Goal: Understand process/instructions

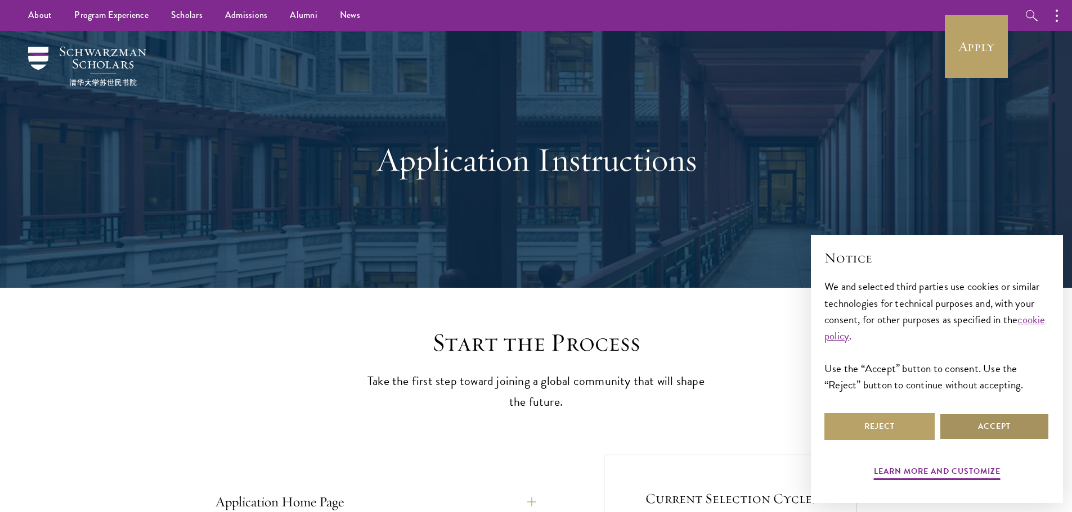
click at [998, 431] on button "Accept" at bounding box center [994, 426] width 110 height 27
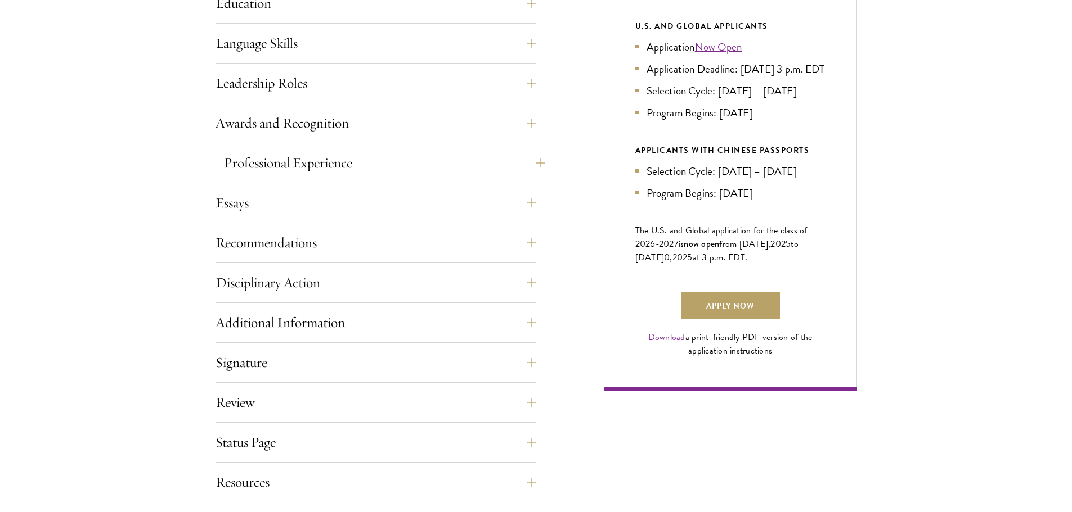
scroll to position [675, 0]
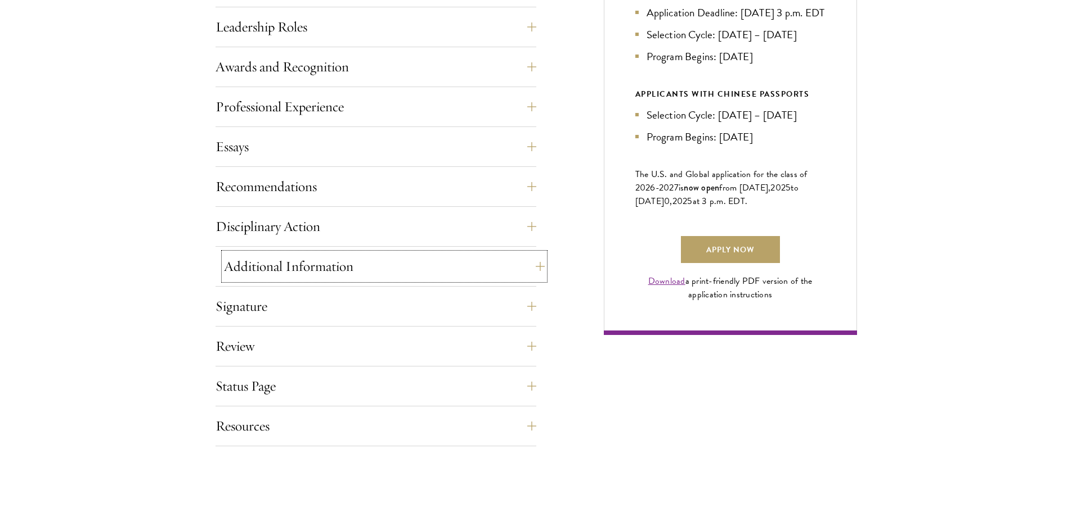
click at [385, 266] on button "Additional Information" at bounding box center [384, 266] width 321 height 27
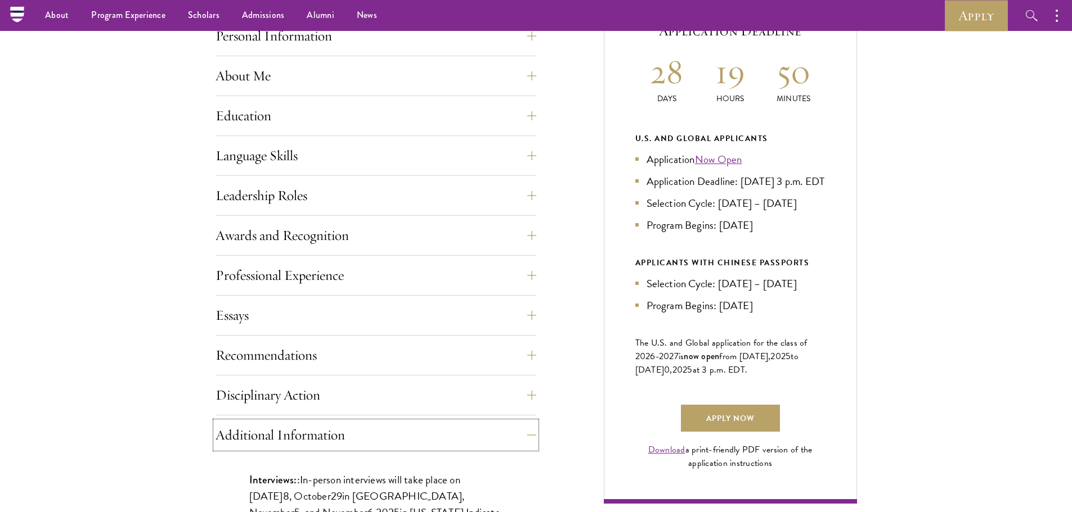
scroll to position [394, 0]
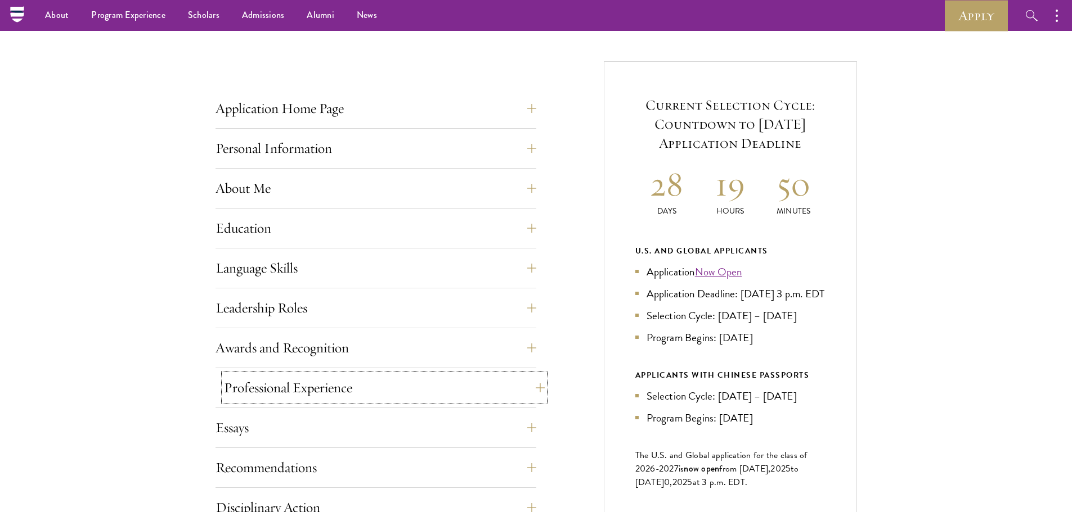
click at [308, 381] on button "Professional Experience" at bounding box center [384, 388] width 321 height 27
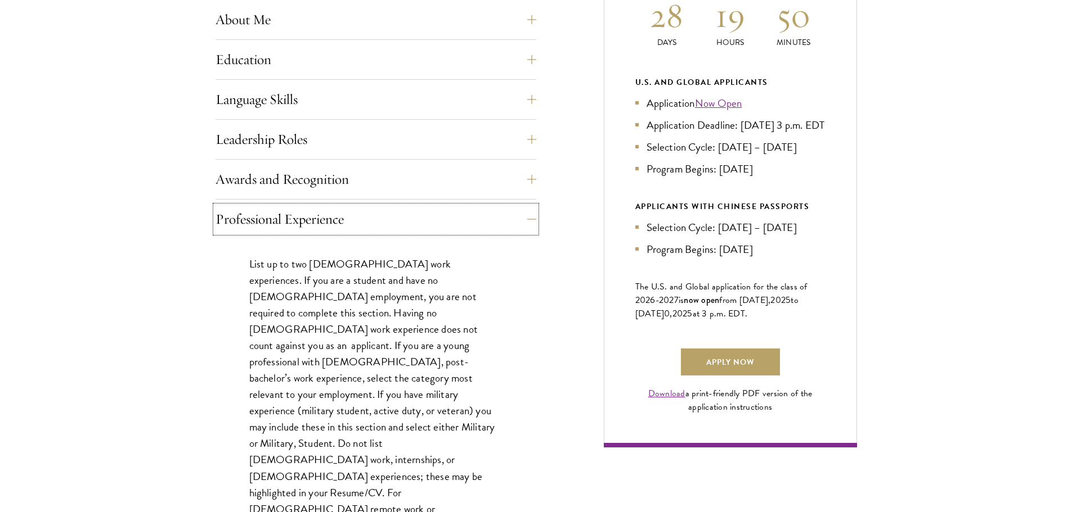
scroll to position [450, 0]
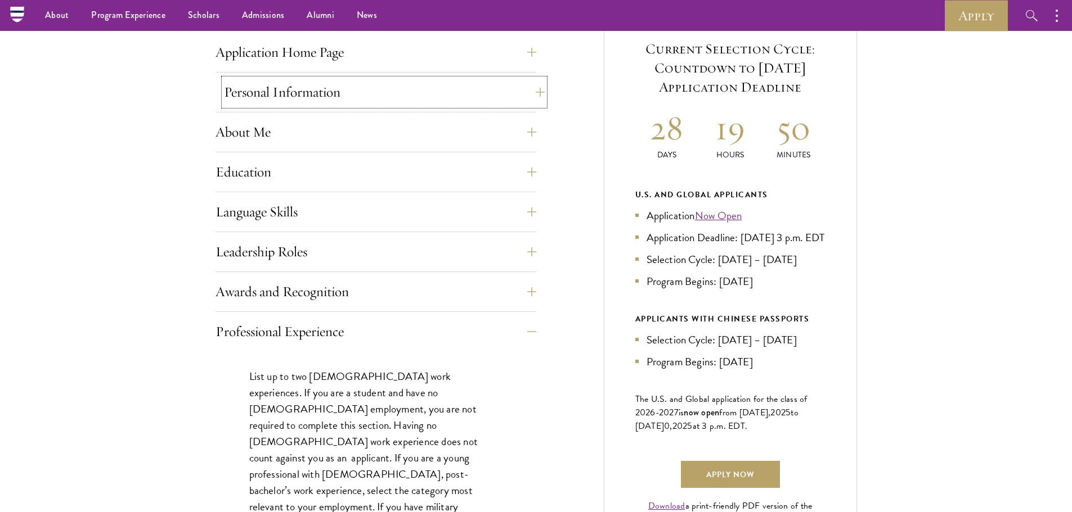
click at [272, 88] on button "Personal Information" at bounding box center [384, 92] width 321 height 27
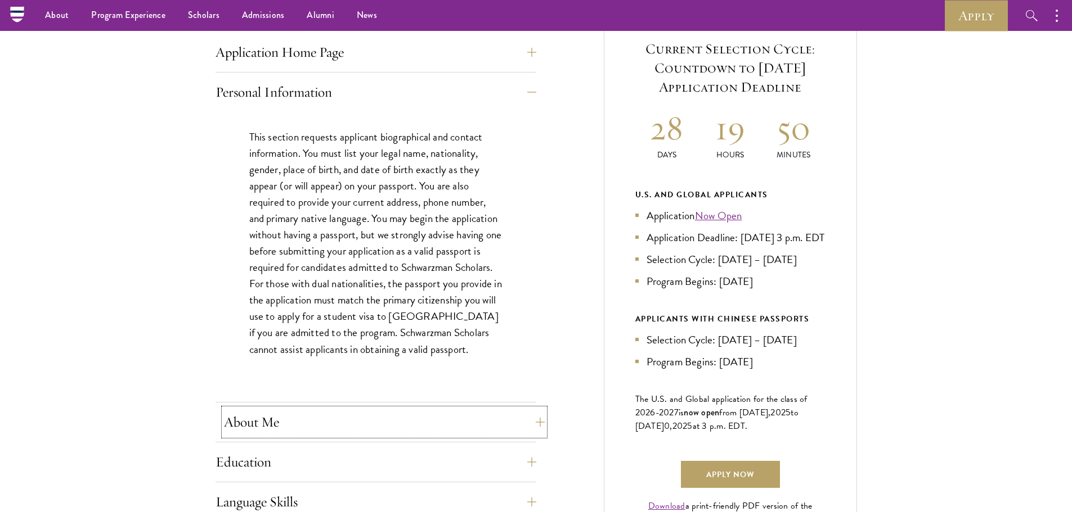
click at [263, 427] on button "About Me" at bounding box center [384, 422] width 321 height 27
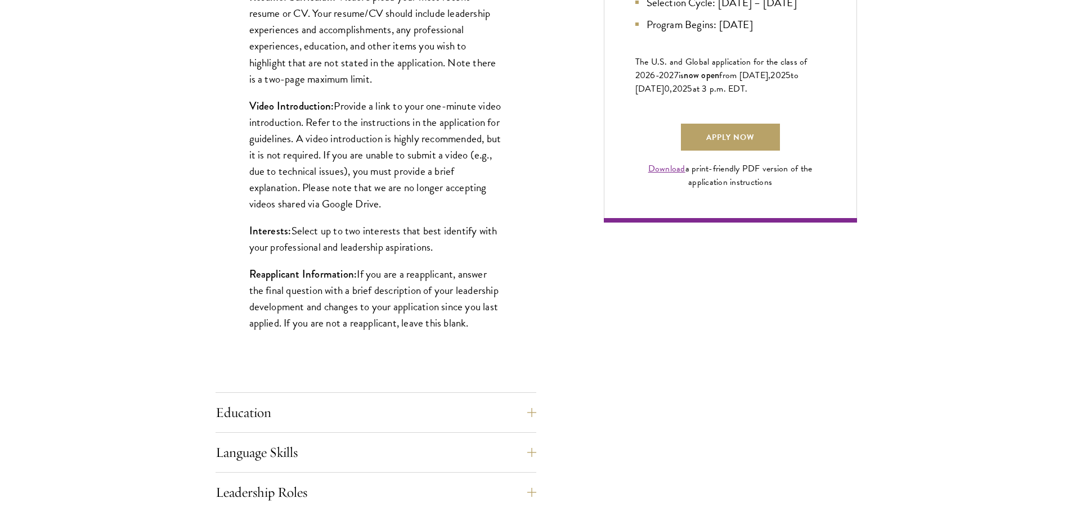
scroll to position [900, 0]
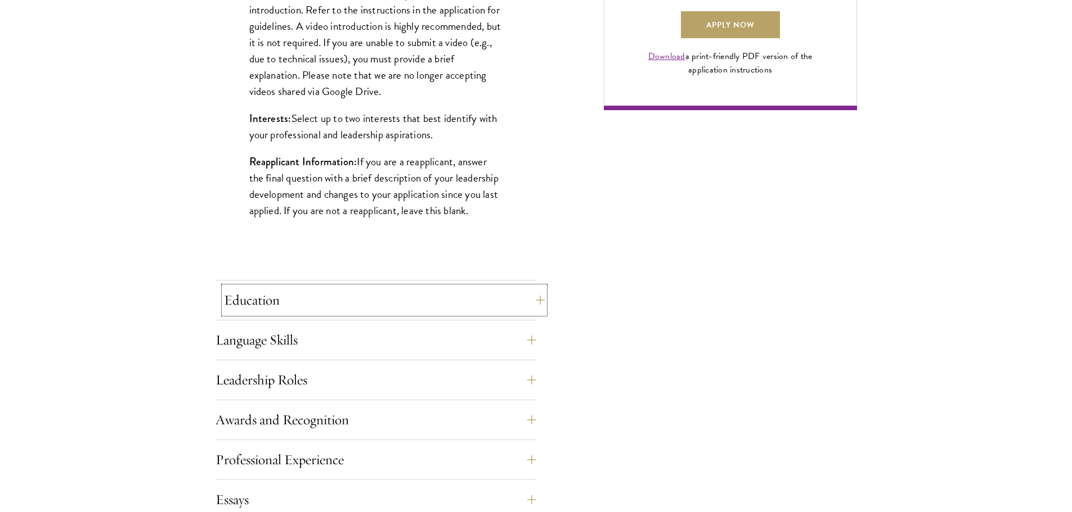
click at [258, 302] on button "Education" at bounding box center [384, 300] width 321 height 27
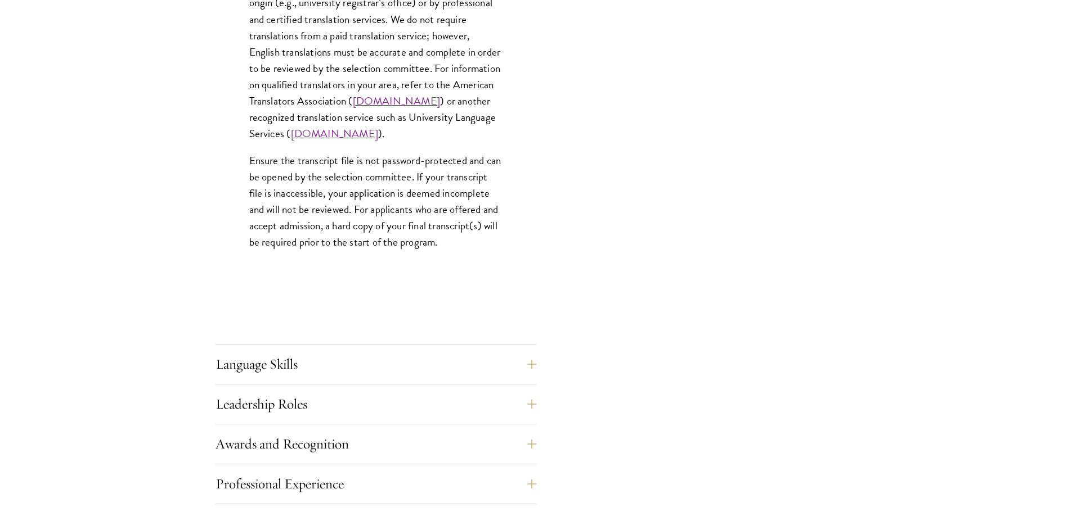
scroll to position [1744, 0]
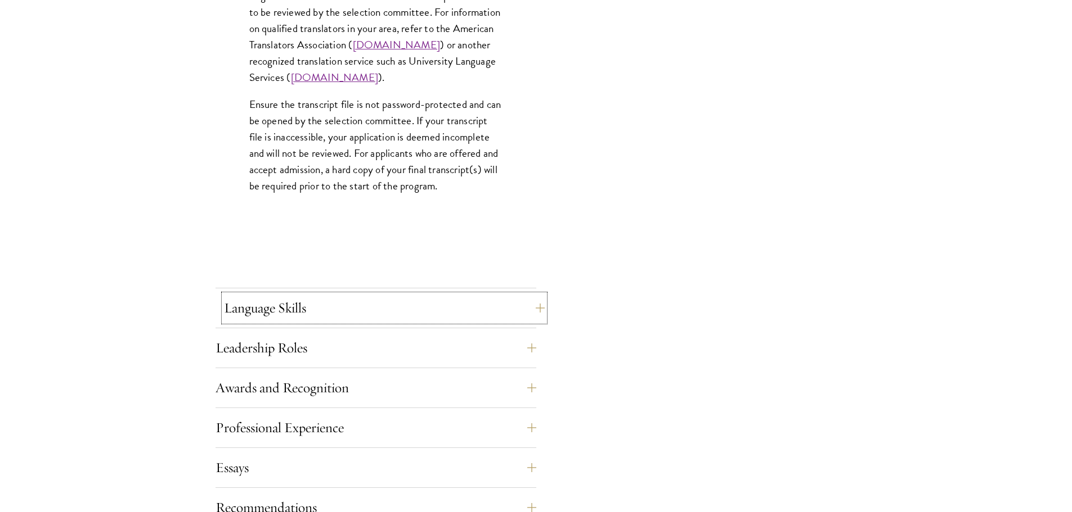
click at [242, 300] on button "Language Skills" at bounding box center [384, 308] width 321 height 27
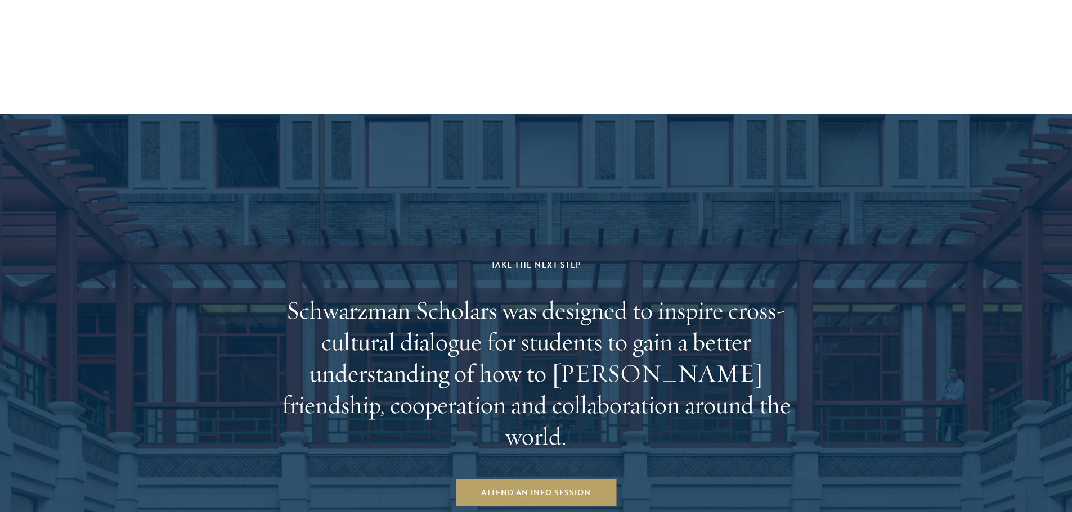
scroll to position [2025, 0]
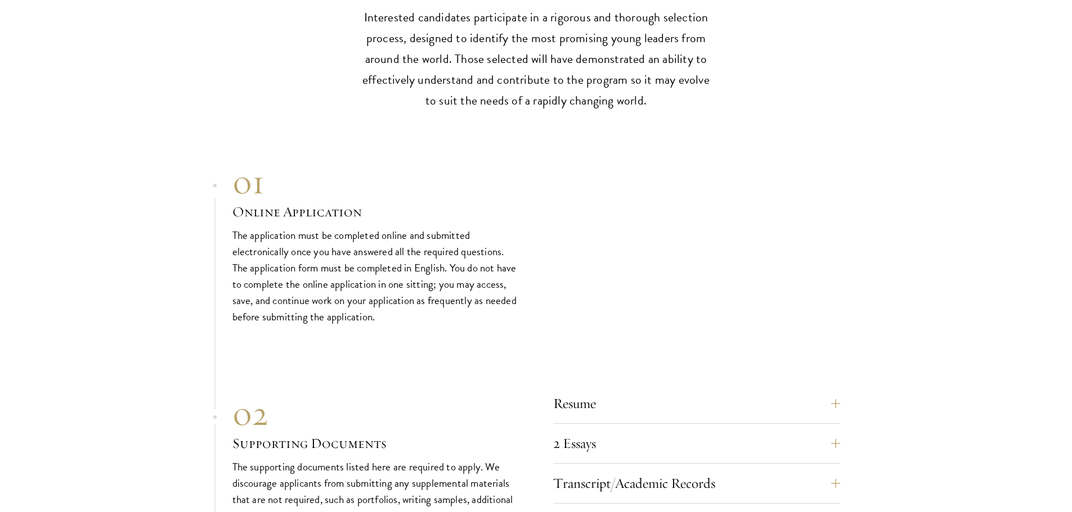
scroll to position [3656, 0]
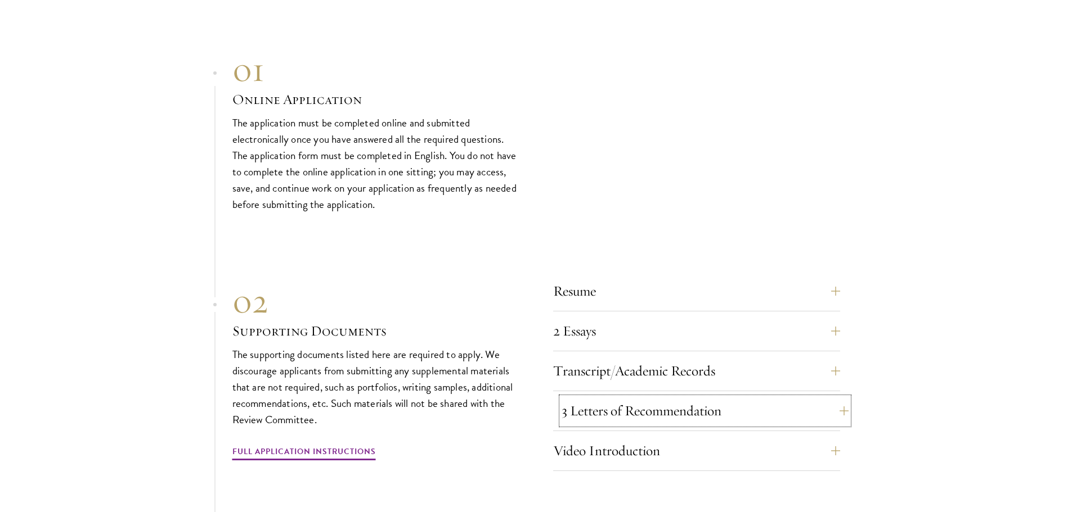
click at [634, 402] on button "3 Letters of Recommendation" at bounding box center [704, 411] width 287 height 27
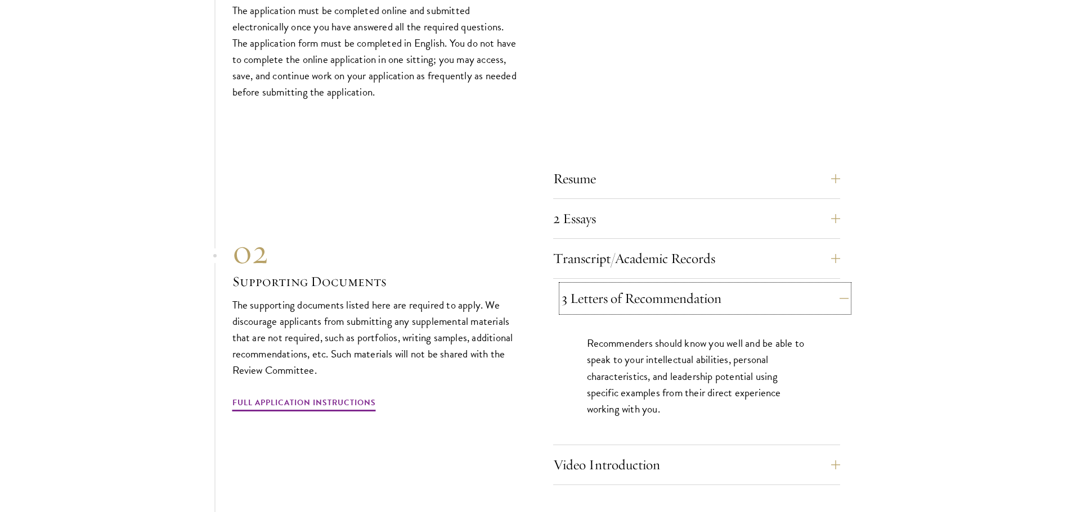
scroll to position [3938, 0]
